Goal: Communication & Community: Answer question/provide support

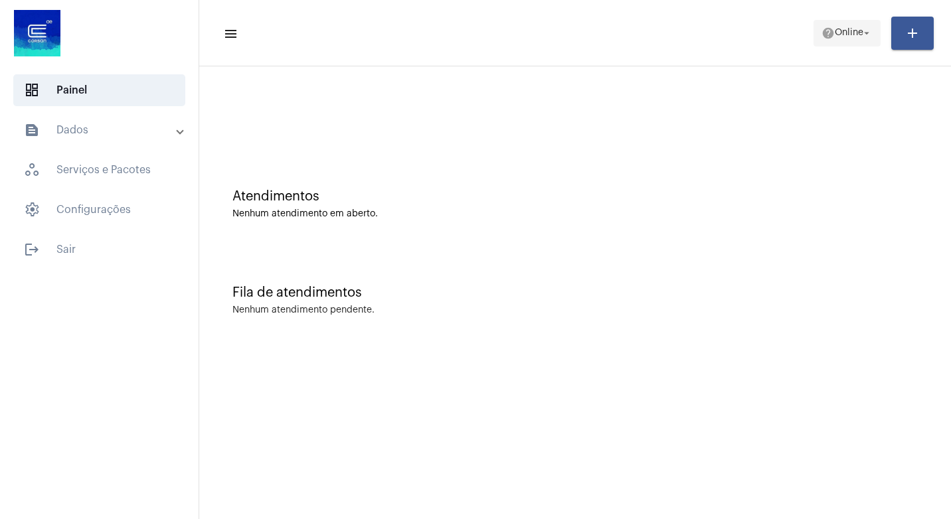
click at [864, 28] on mat-icon "arrow_drop_down" at bounding box center [867, 33] width 12 height 12
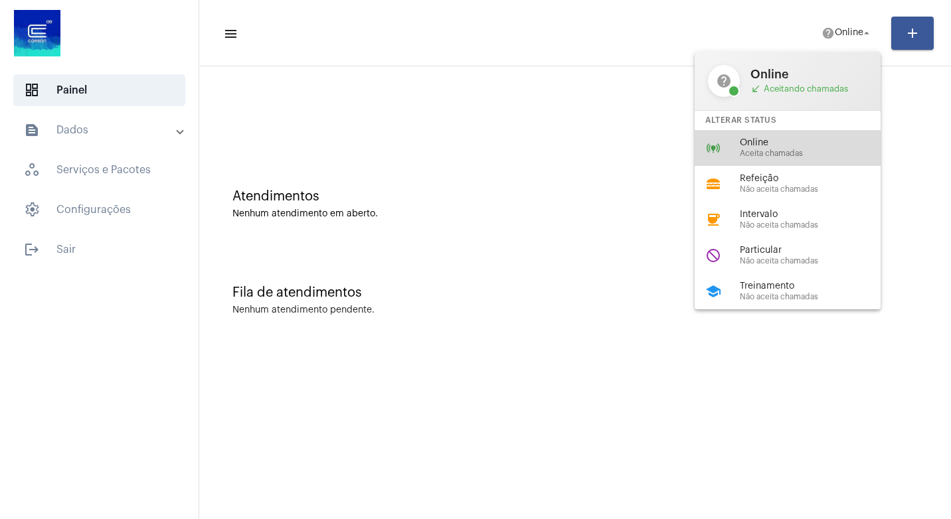
click at [766, 149] on span "Aceita chamadas" at bounding box center [815, 153] width 151 height 9
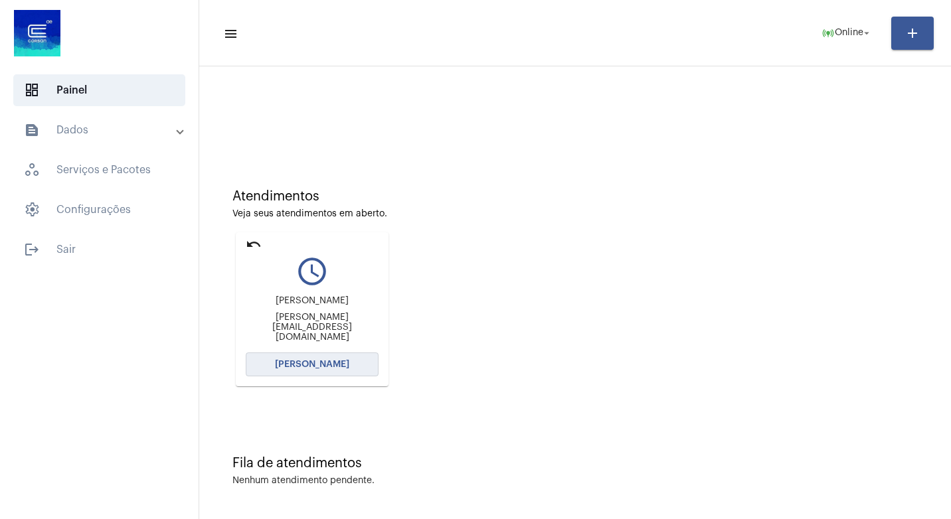
click at [312, 361] on span "[PERSON_NAME]" at bounding box center [312, 364] width 74 height 9
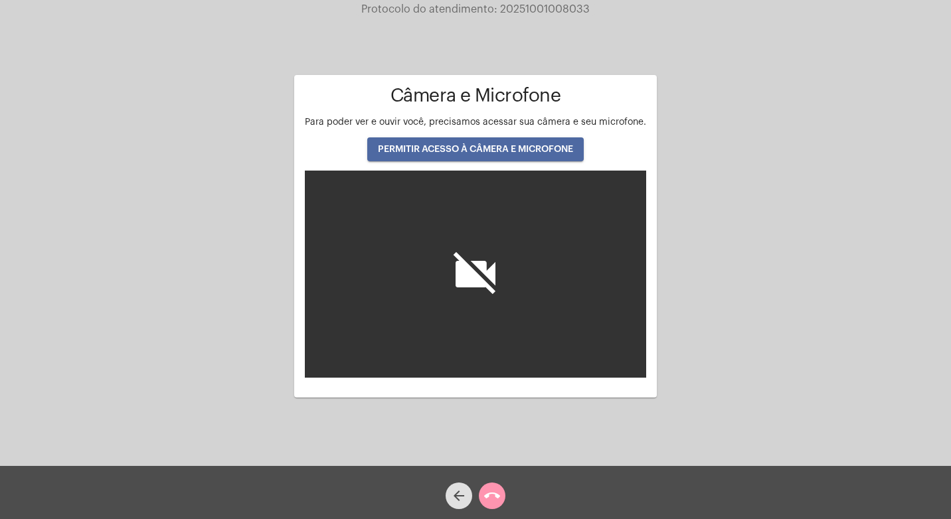
click at [474, 143] on button "PERMITIR ACESSO À CÂMERA E MICROFONE" at bounding box center [475, 149] width 217 height 24
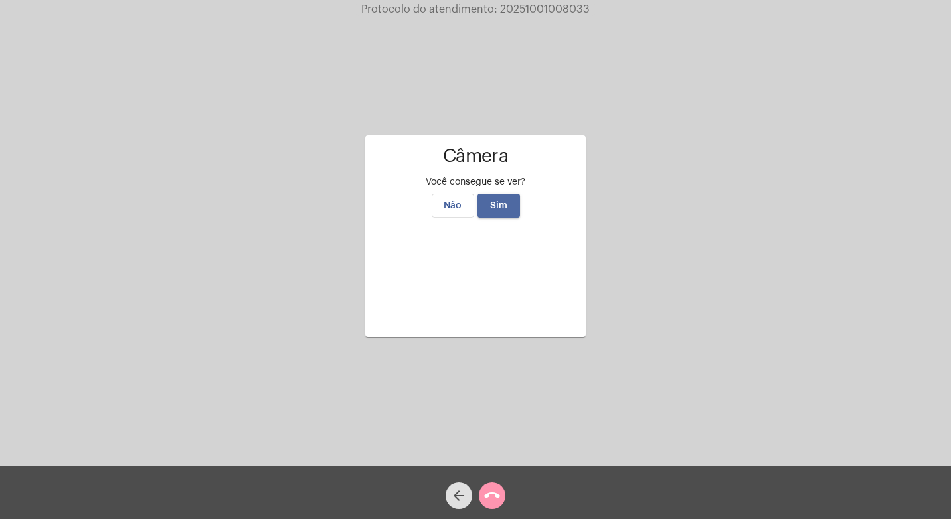
click at [495, 201] on span "Sim" at bounding box center [498, 205] width 17 height 9
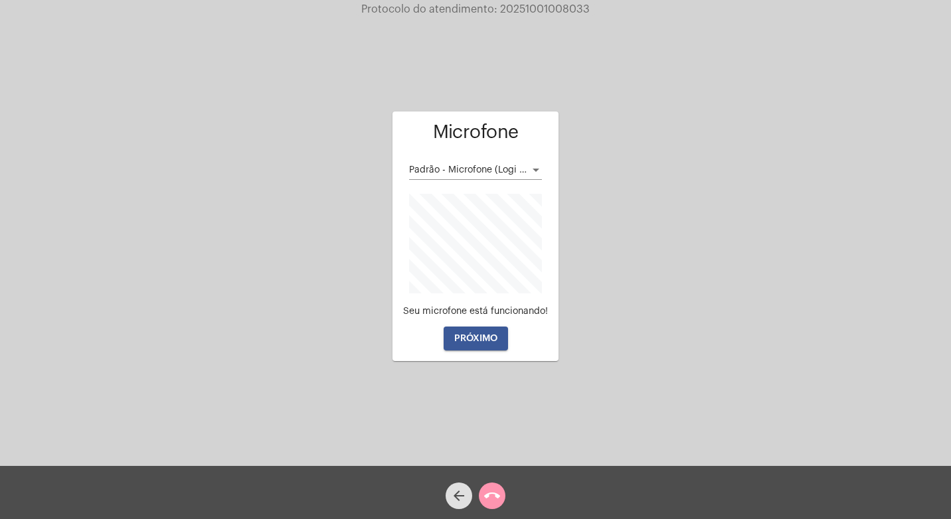
click at [473, 336] on span "PRÓXIMO" at bounding box center [475, 338] width 43 height 9
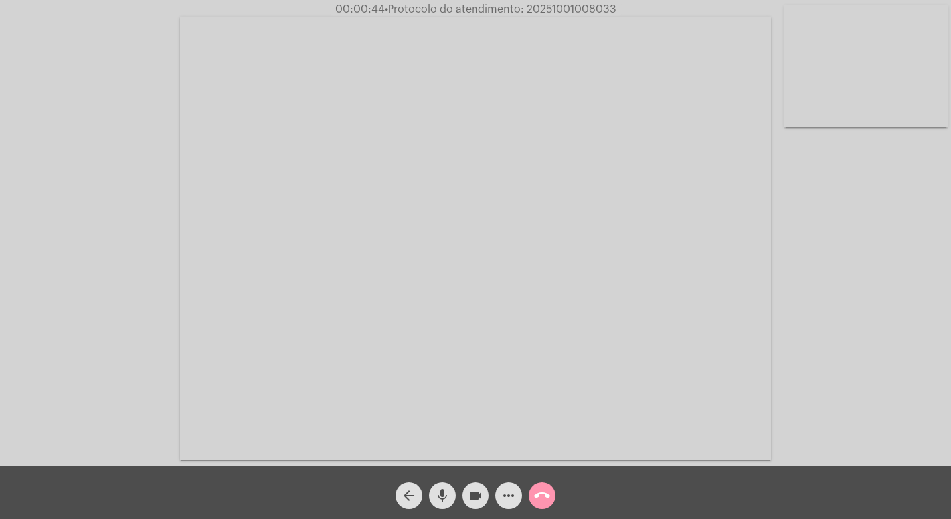
click at [472, 495] on mat-icon "videocam" at bounding box center [476, 496] width 16 height 16
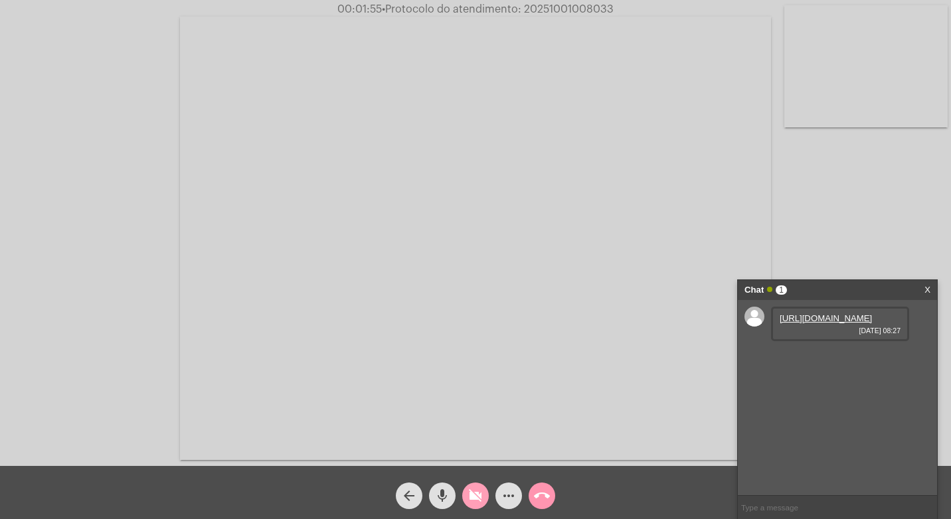
click at [473, 489] on mat-icon "videocam_off" at bounding box center [476, 496] width 16 height 16
click at [795, 323] on link "[URL][DOMAIN_NAME]" at bounding box center [826, 318] width 92 height 10
click at [828, 361] on link "[URL][DOMAIN_NAME]" at bounding box center [826, 356] width 92 height 10
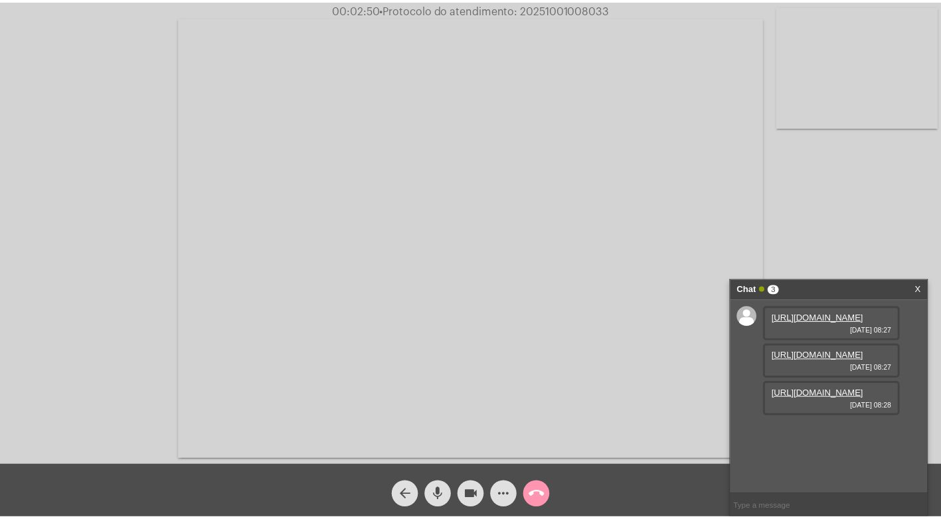
scroll to position [11, 0]
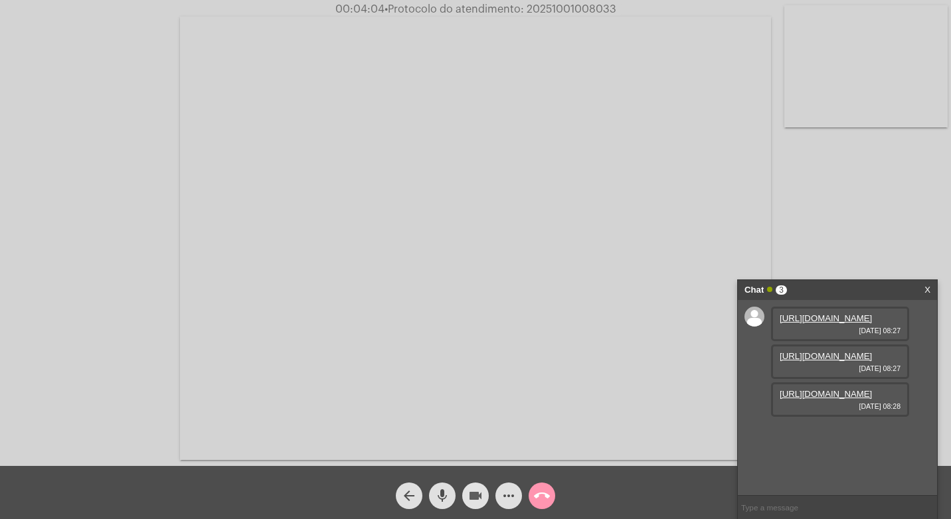
click at [476, 492] on mat-icon "videocam" at bounding box center [476, 496] width 16 height 16
click at [445, 491] on mat-icon "mic" at bounding box center [442, 496] width 16 height 16
click at [480, 495] on mat-icon "videocam_off" at bounding box center [476, 496] width 16 height 16
click at [443, 499] on mat-icon "mic_off" at bounding box center [442, 496] width 16 height 16
click at [474, 495] on mat-icon "videocam" at bounding box center [476, 496] width 16 height 16
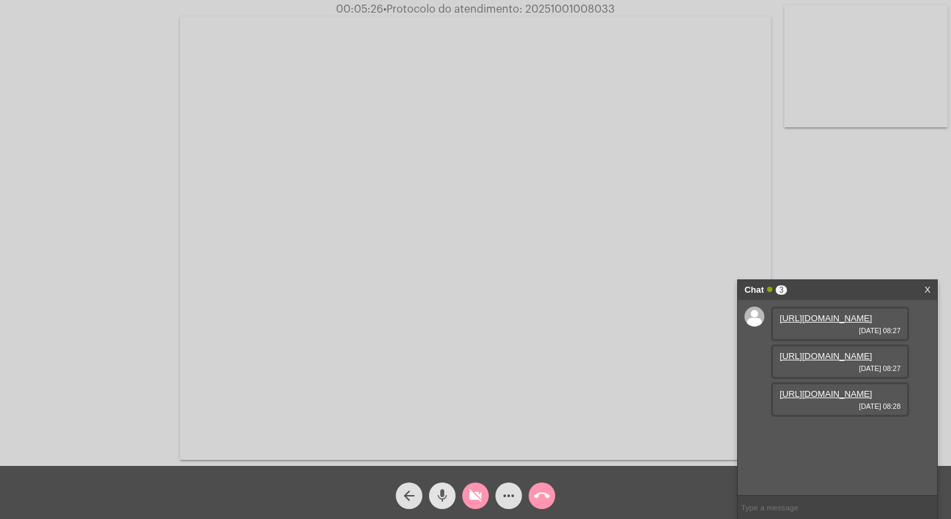
click at [445, 495] on mat-icon "mic" at bounding box center [442, 496] width 16 height 16
click at [815, 399] on link "[URL][DOMAIN_NAME]" at bounding box center [826, 394] width 92 height 10
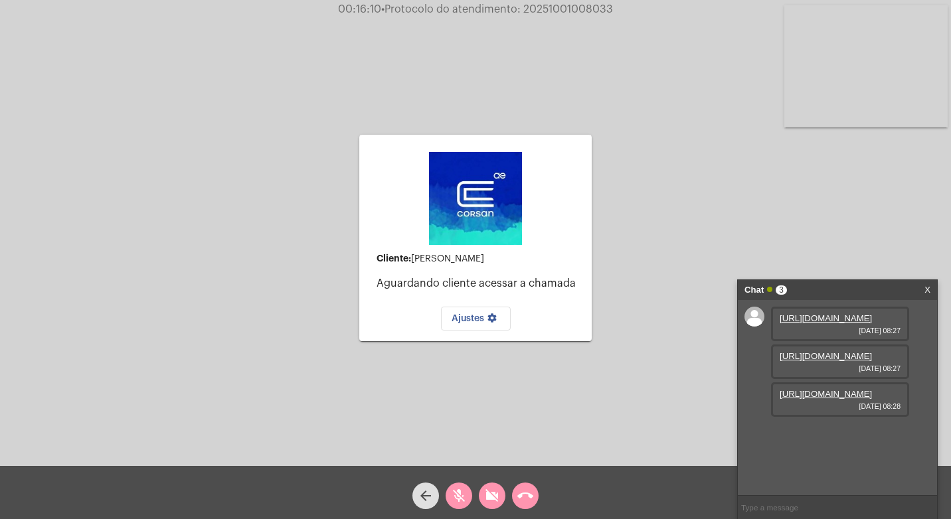
click at [849, 52] on video at bounding box center [865, 66] width 163 height 122
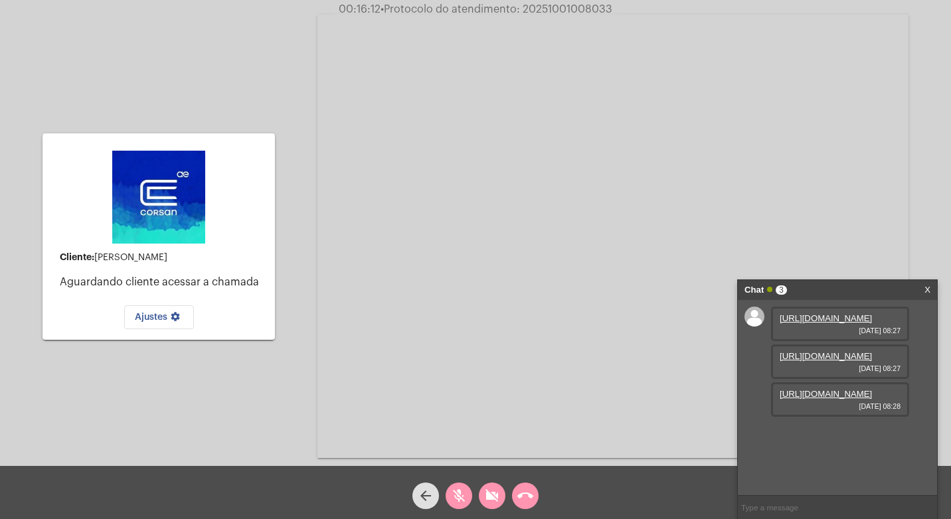
click at [491, 501] on mat-icon "videocam_off" at bounding box center [492, 496] width 16 height 16
click at [458, 497] on mat-icon "mic_off" at bounding box center [459, 496] width 16 height 16
click at [458, 499] on mat-icon "mic" at bounding box center [459, 496] width 16 height 16
click at [489, 497] on mat-icon "videocam" at bounding box center [492, 496] width 16 height 16
click at [489, 497] on mat-icon "videocam_off" at bounding box center [492, 496] width 16 height 16
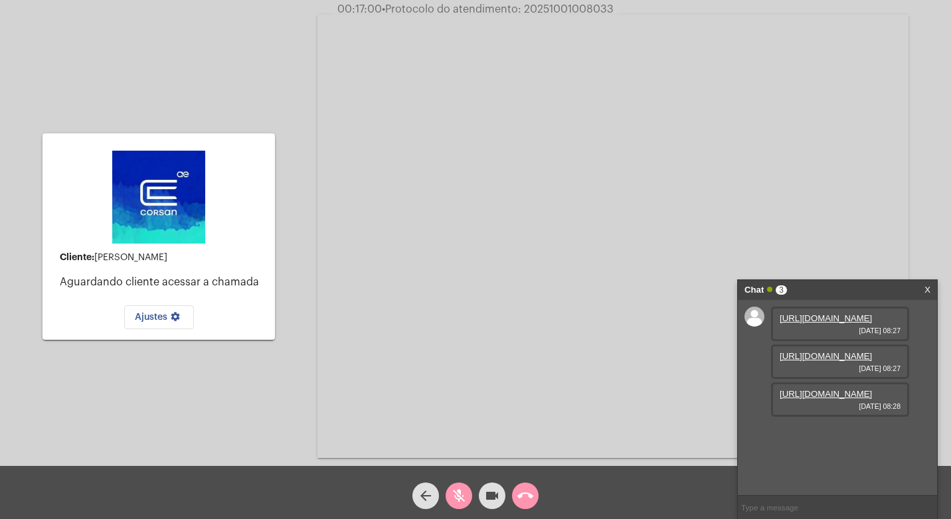
click at [494, 491] on mat-icon "videocam" at bounding box center [492, 496] width 16 height 16
click at [493, 497] on mat-icon "videocam_off" at bounding box center [492, 496] width 16 height 16
click at [466, 497] on mat-icon "mic_off" at bounding box center [459, 496] width 16 height 16
click at [533, 496] on button "call_end" at bounding box center [525, 496] width 27 height 27
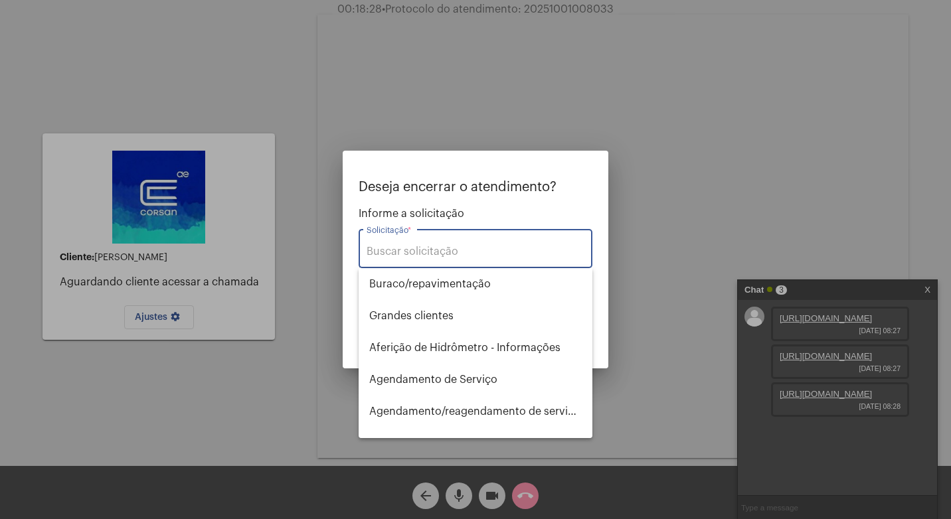
click at [494, 497] on div at bounding box center [475, 259] width 951 height 519
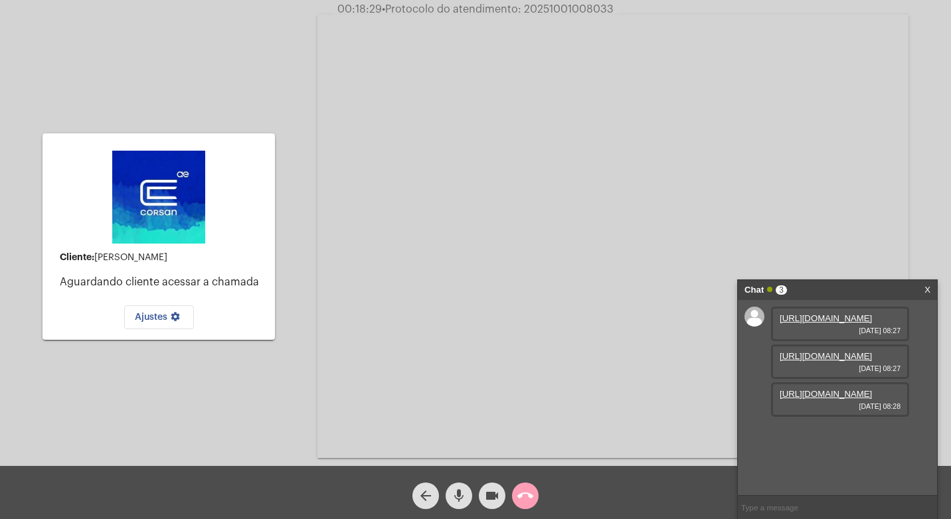
click at [519, 499] on mat-icon "call_end" at bounding box center [525, 496] width 16 height 16
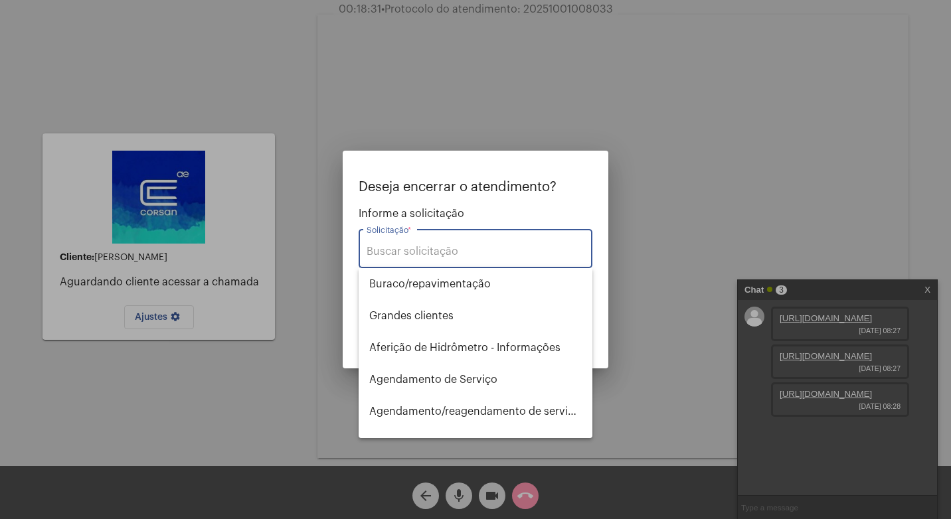
click at [395, 252] on input "Solicitação *" at bounding box center [476, 252] width 218 height 12
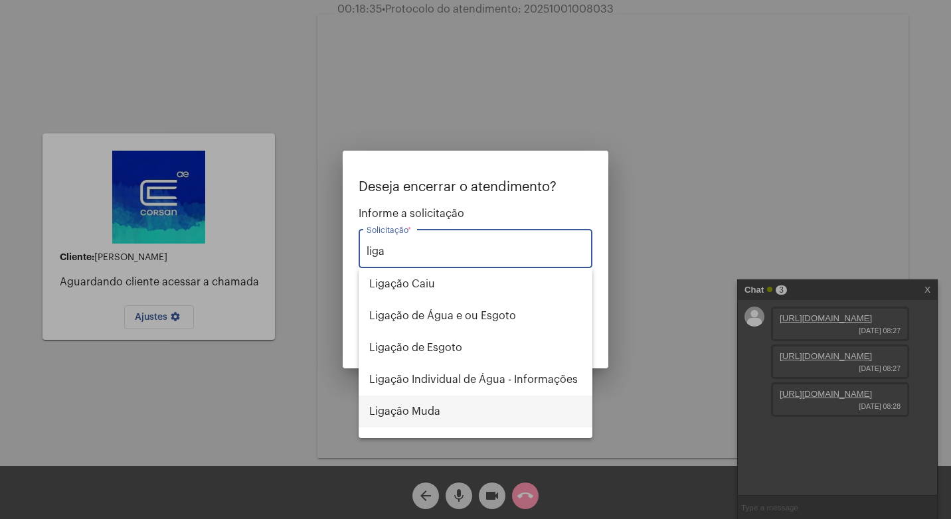
click at [418, 412] on span "Ligação Muda" at bounding box center [475, 412] width 213 height 32
type input "Ligação Muda"
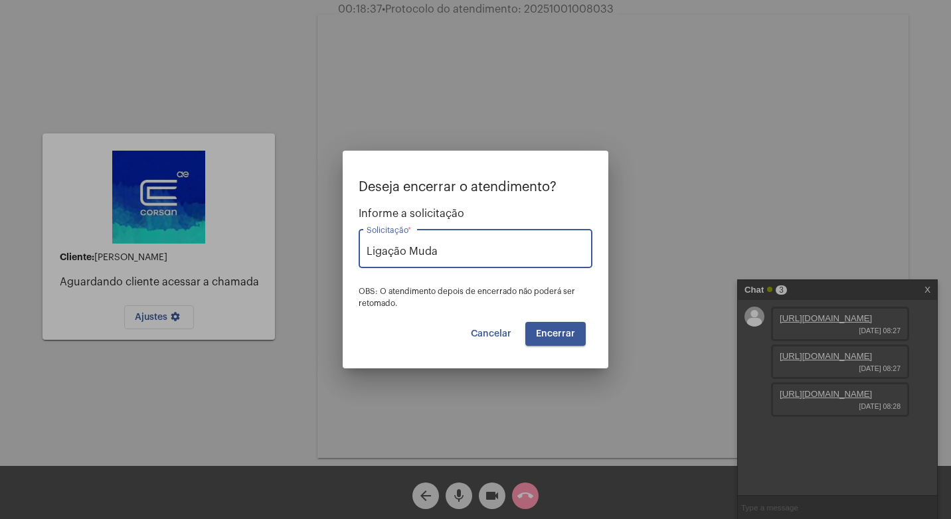
click at [545, 333] on span "Encerrar" at bounding box center [555, 333] width 39 height 9
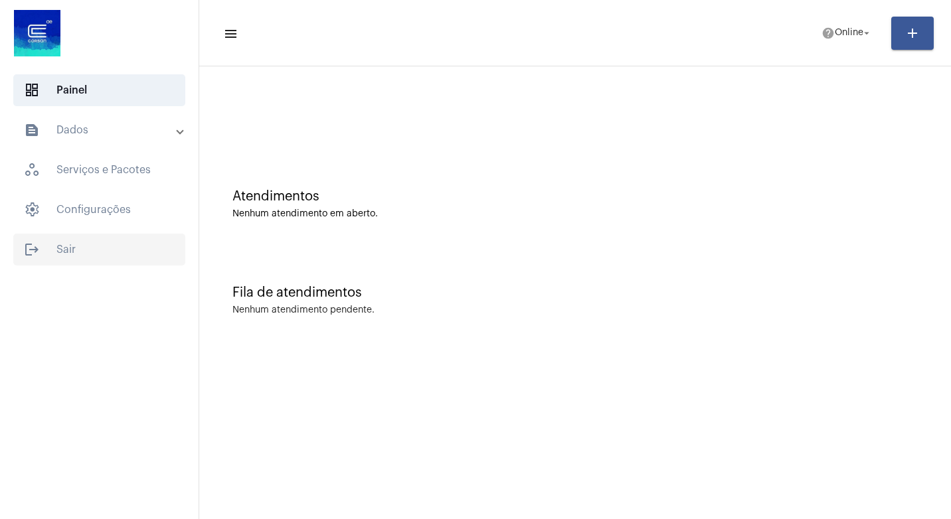
click at [62, 246] on span "logout Sair" at bounding box center [99, 250] width 172 height 32
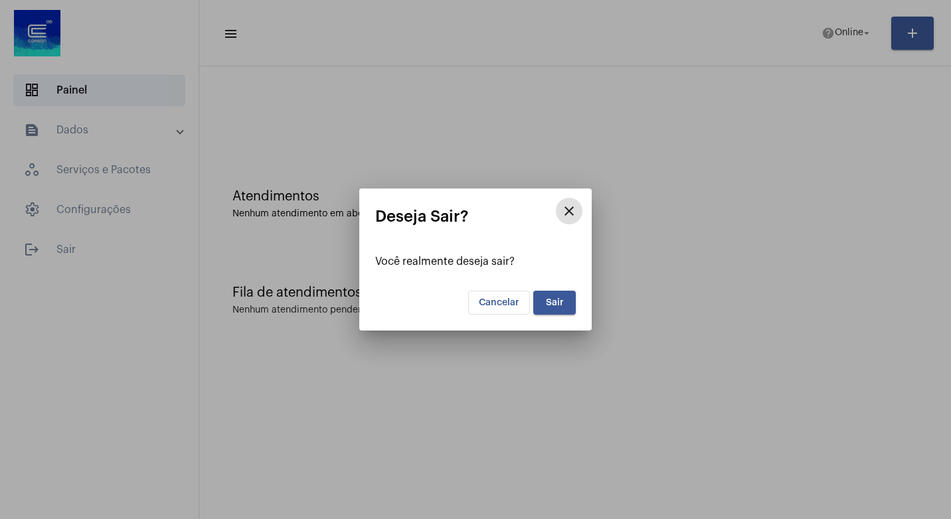
click at [549, 308] on button "Sair" at bounding box center [554, 303] width 43 height 24
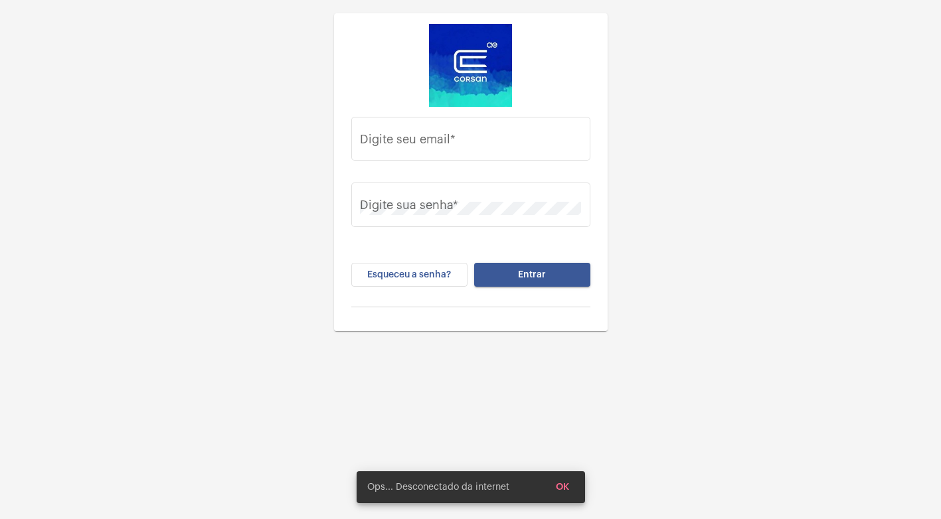
click at [566, 482] on button "OK" at bounding box center [562, 488] width 35 height 24
